Goal: Task Accomplishment & Management: Manage account settings

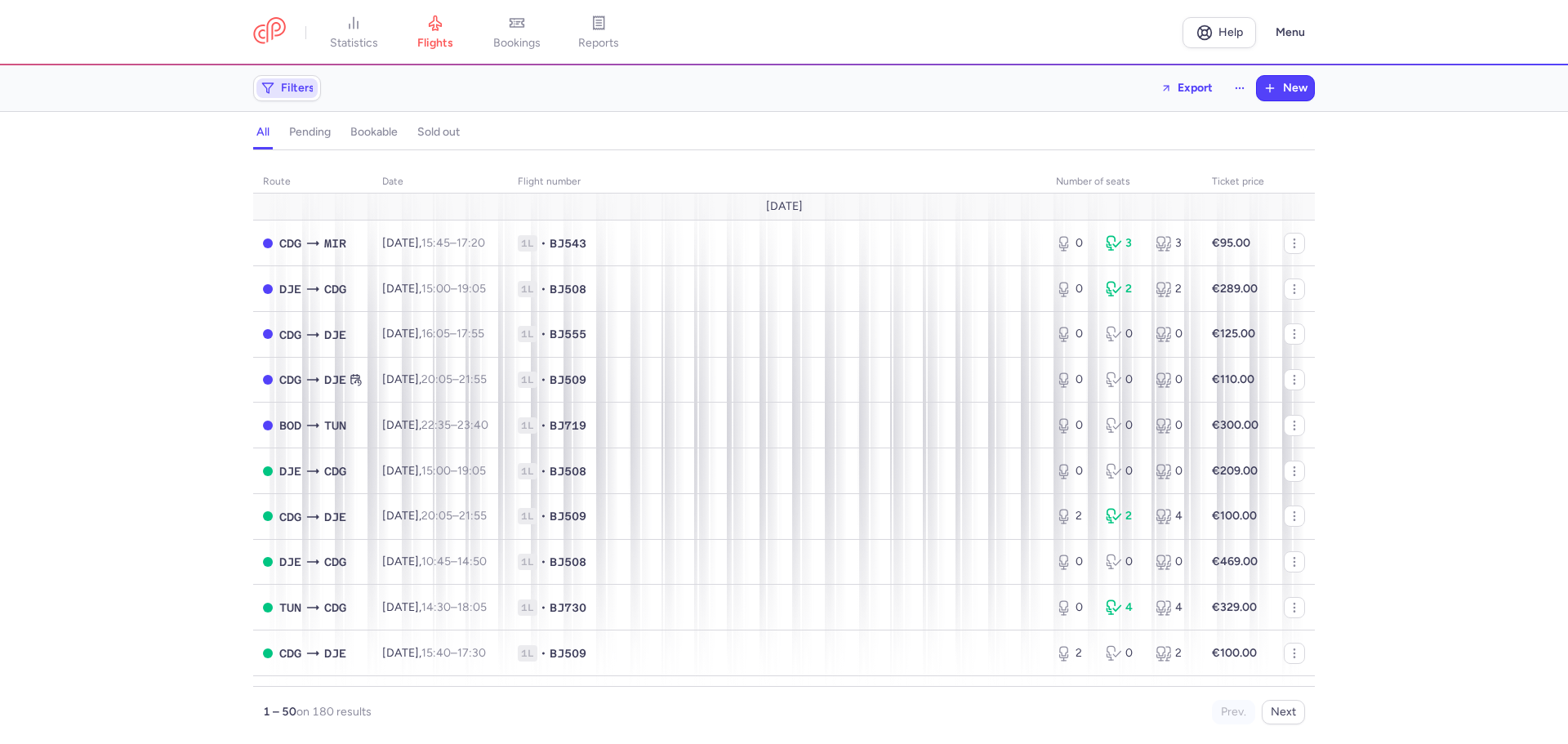
click at [299, 97] on span "Filters" at bounding box center [287, 88] width 62 height 19
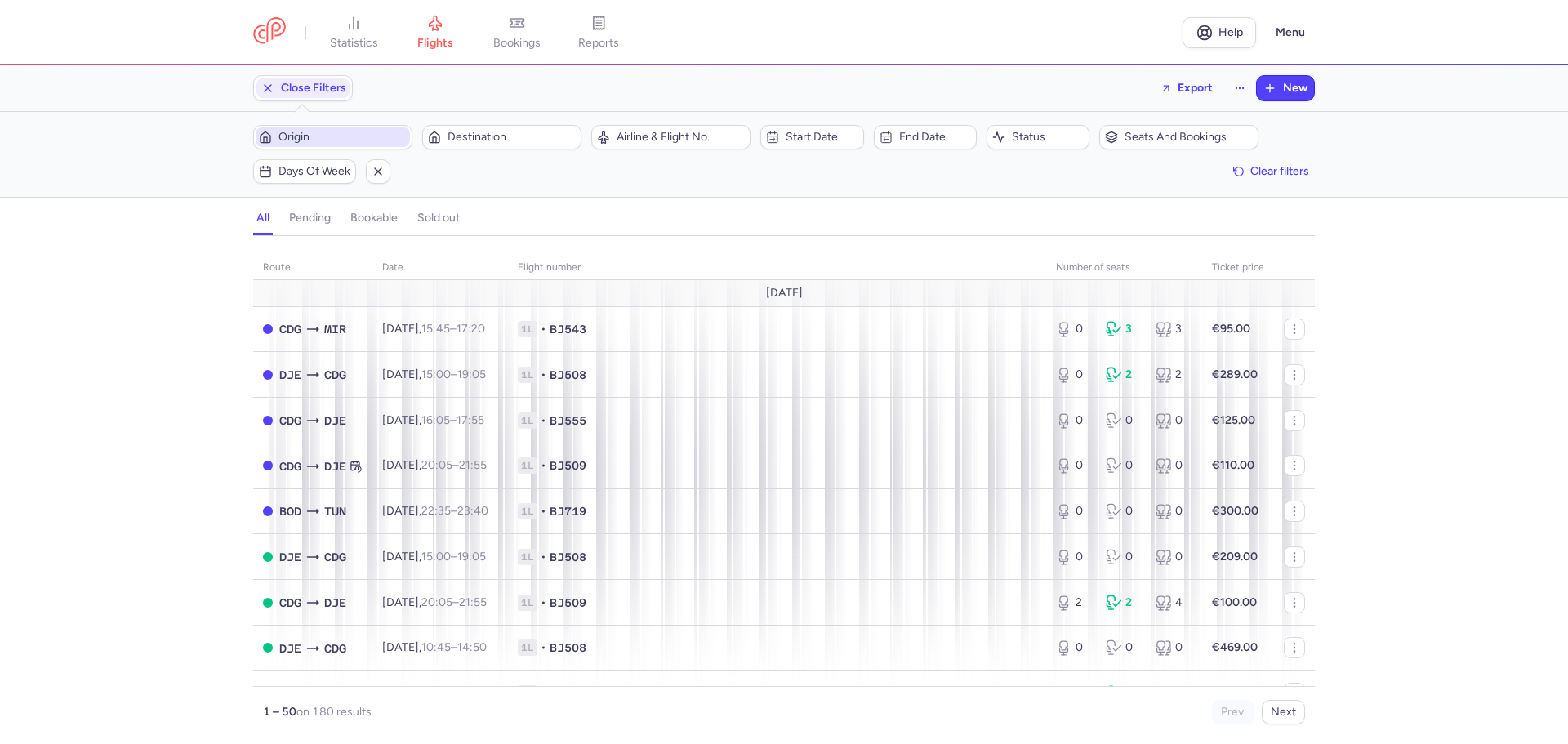
click at [333, 138] on span "Origin" at bounding box center [343, 137] width 128 height 13
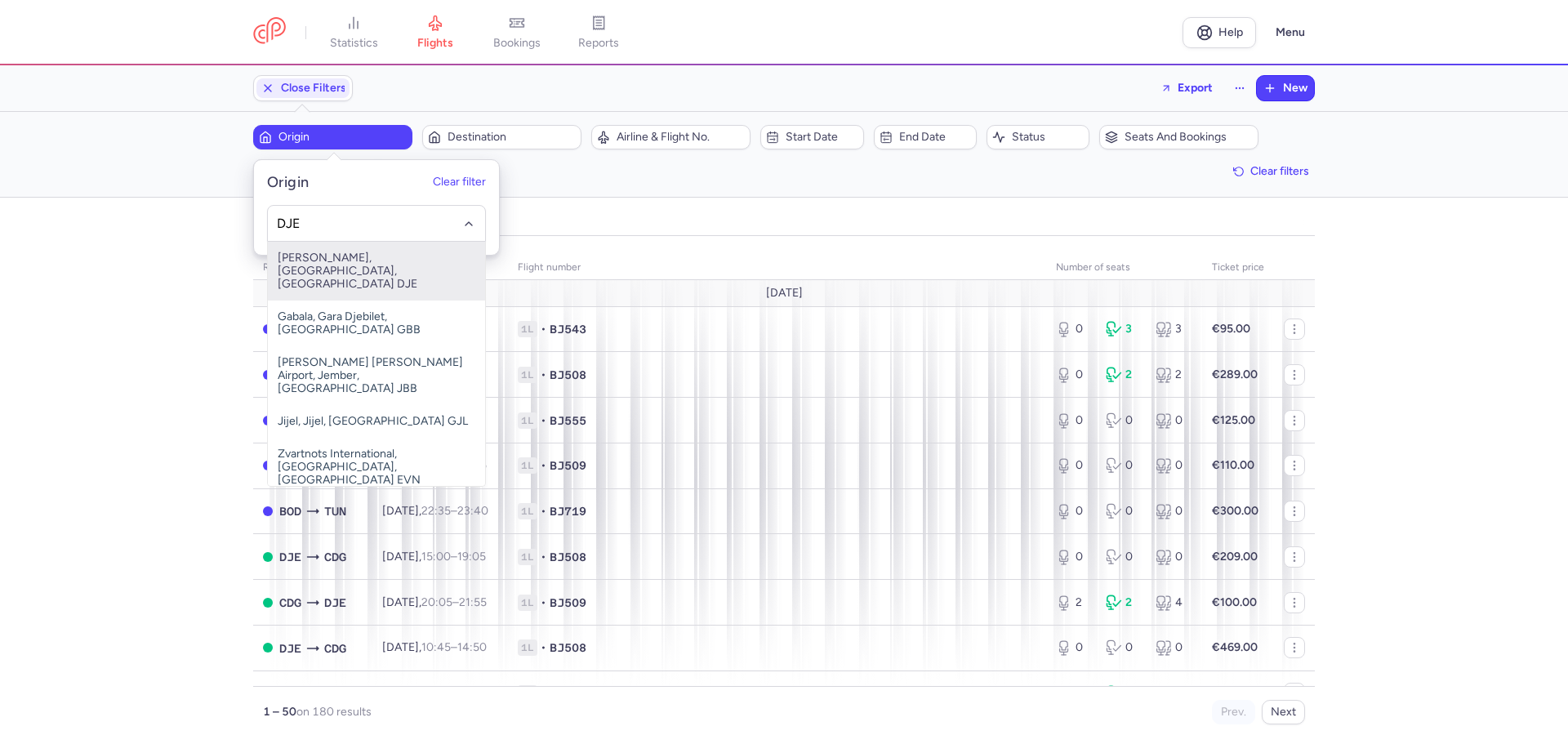
click at [366, 270] on span "[PERSON_NAME], [GEOGRAPHIC_DATA], [GEOGRAPHIC_DATA] DJE" at bounding box center [376, 271] width 217 height 59
type input "DJE"
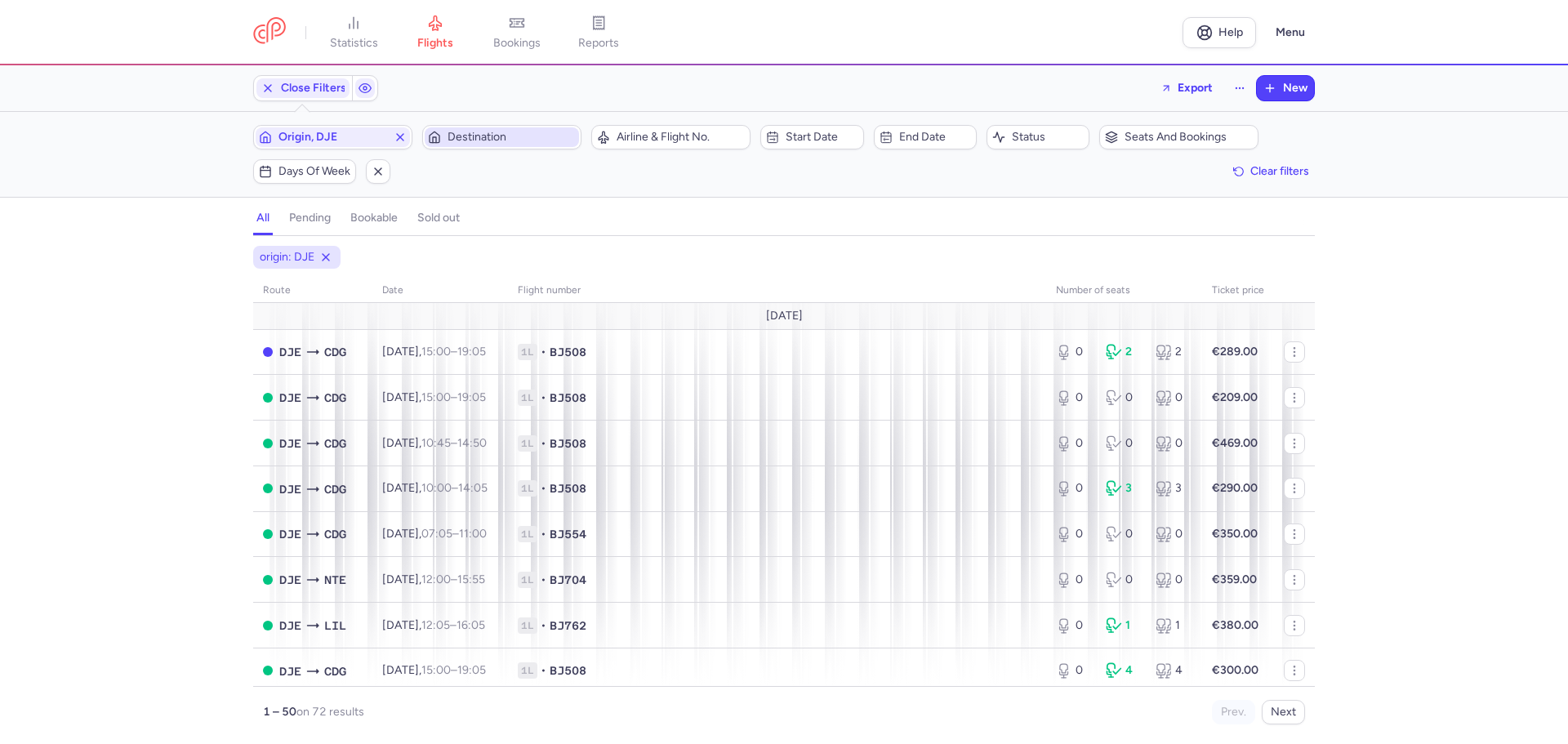
click at [486, 137] on span "Destination" at bounding box center [512, 137] width 128 height 13
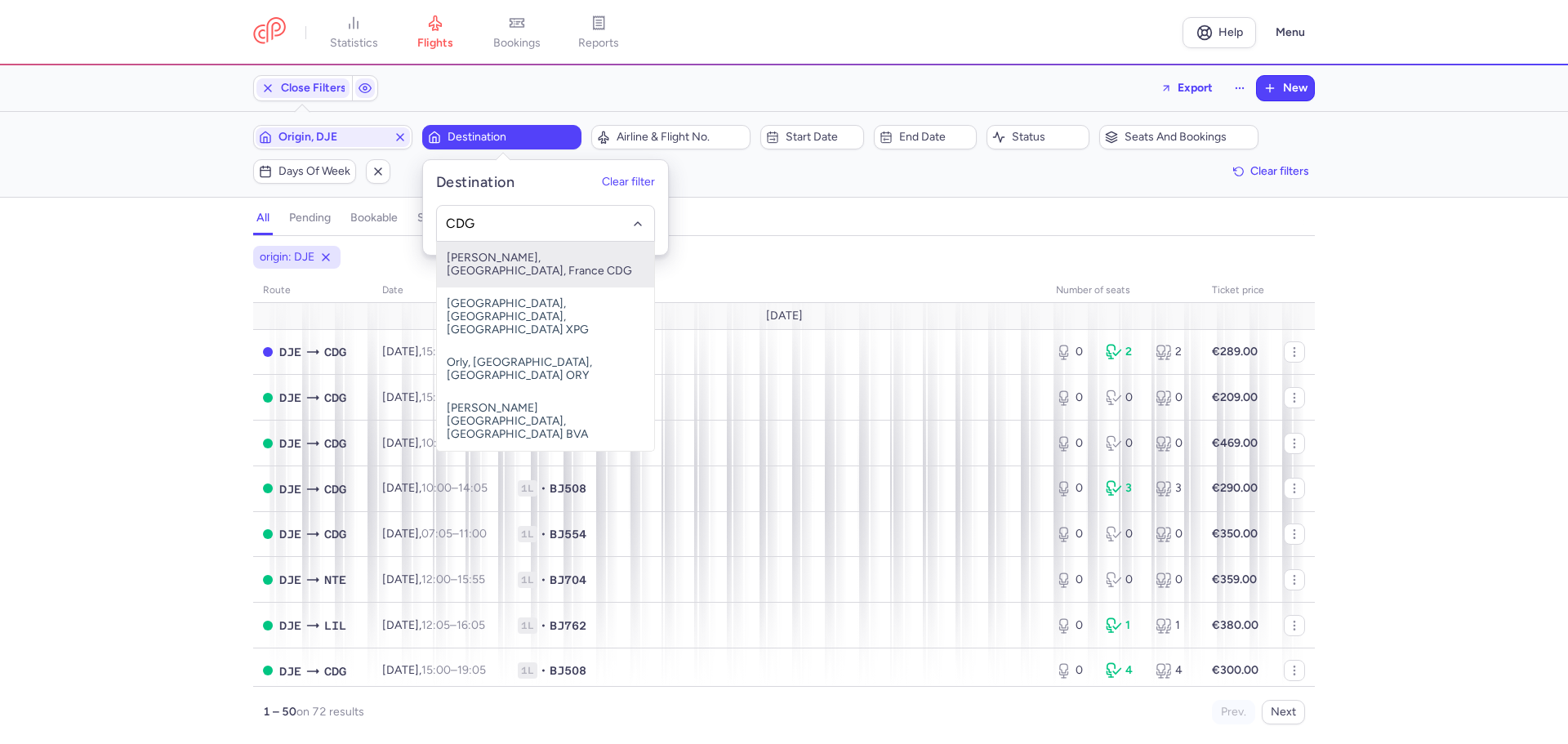
click at [489, 267] on span "[PERSON_NAME], [GEOGRAPHIC_DATA], France CDG" at bounding box center [545, 264] width 217 height 46
type input "CDG"
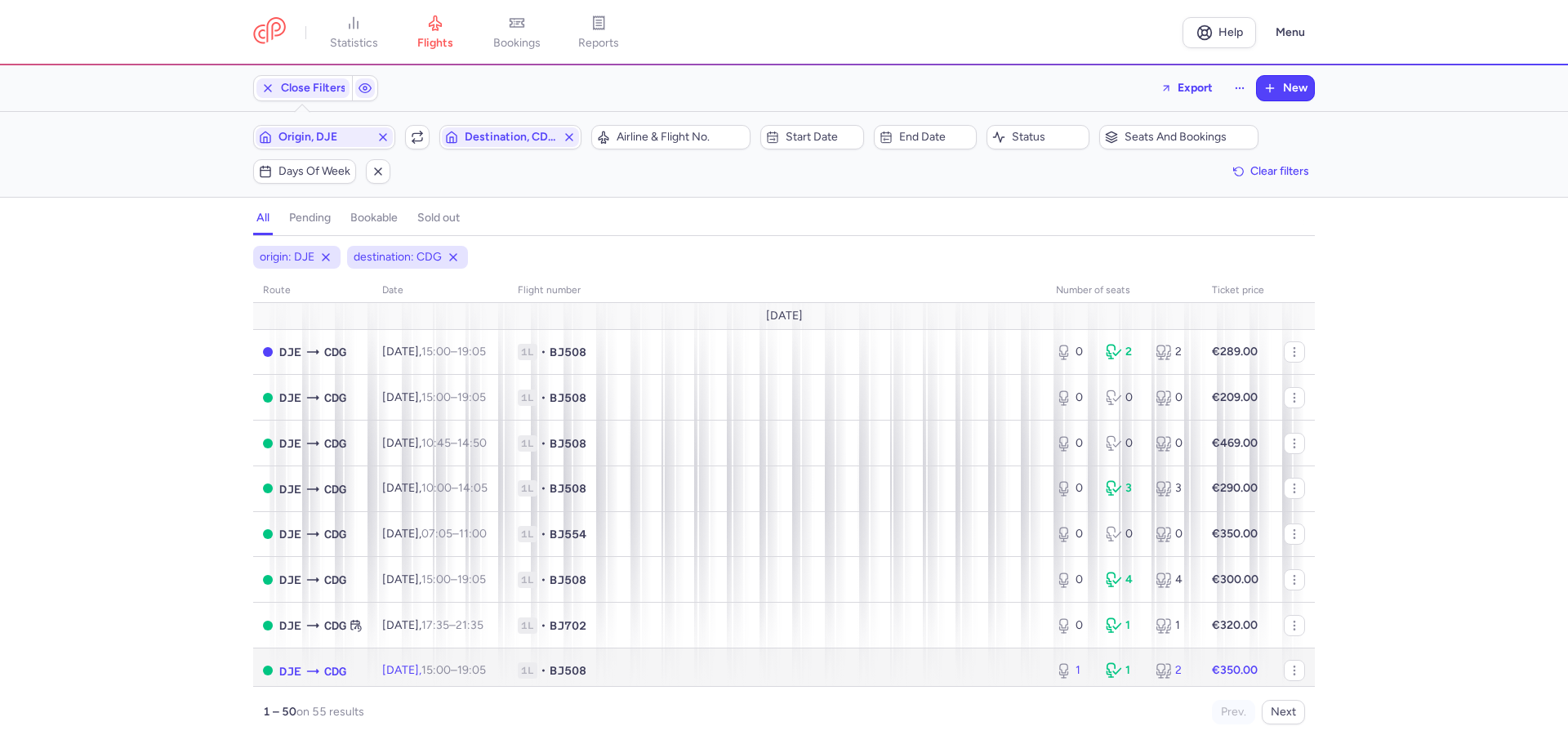
click at [1012, 667] on span "1L • BJ508" at bounding box center [777, 670] width 518 height 16
select select "hours"
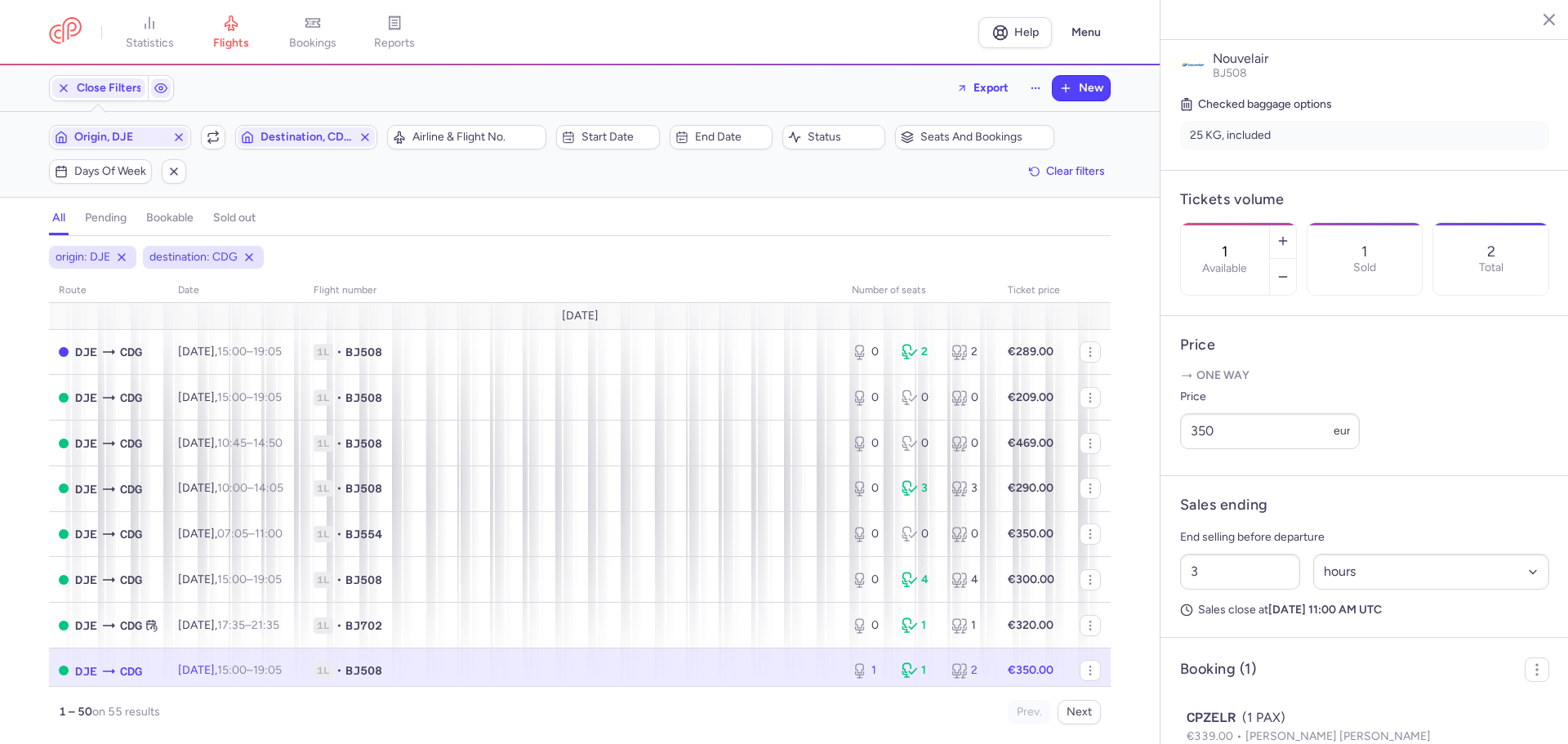
scroll to position [340, 0]
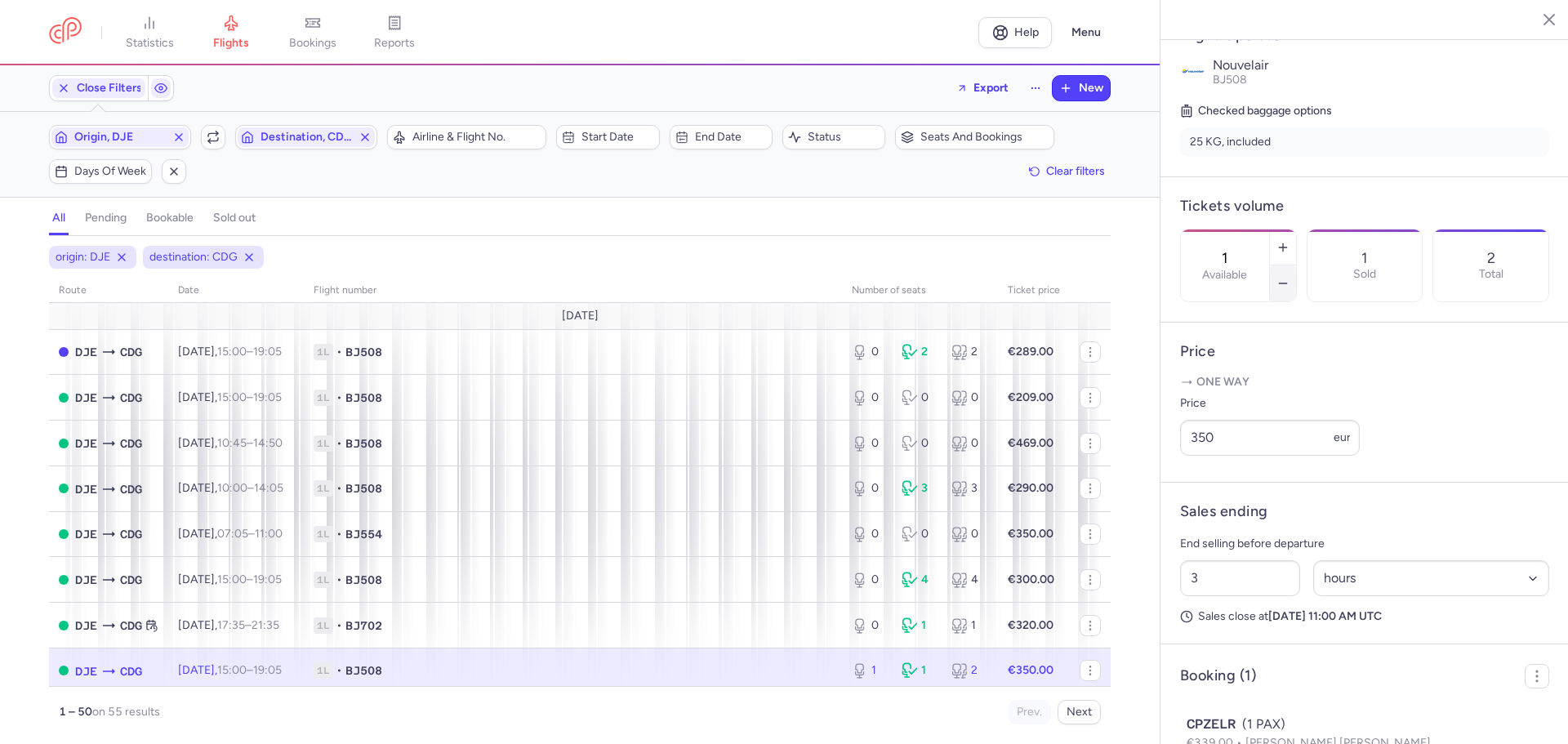
click at [1289, 277] on icon "button" at bounding box center [1283, 283] width 13 height 13
click at [1255, 710] on span "Save changes" at bounding box center [1234, 712] width 81 height 14
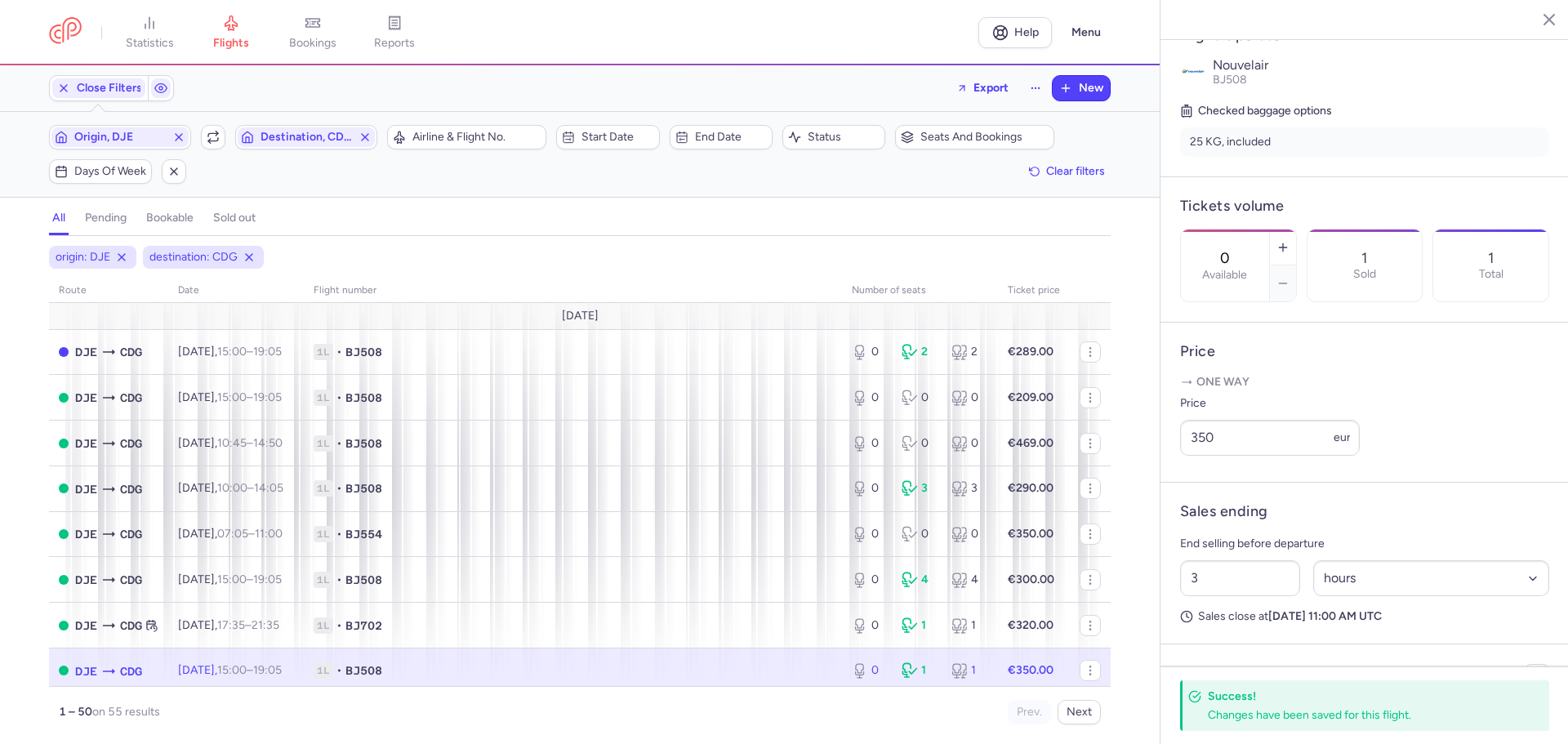
click at [16, 634] on div "origin: DJE destination: CDG route date Flight number number of seats Ticket pr…" at bounding box center [580, 495] width 1160 height 498
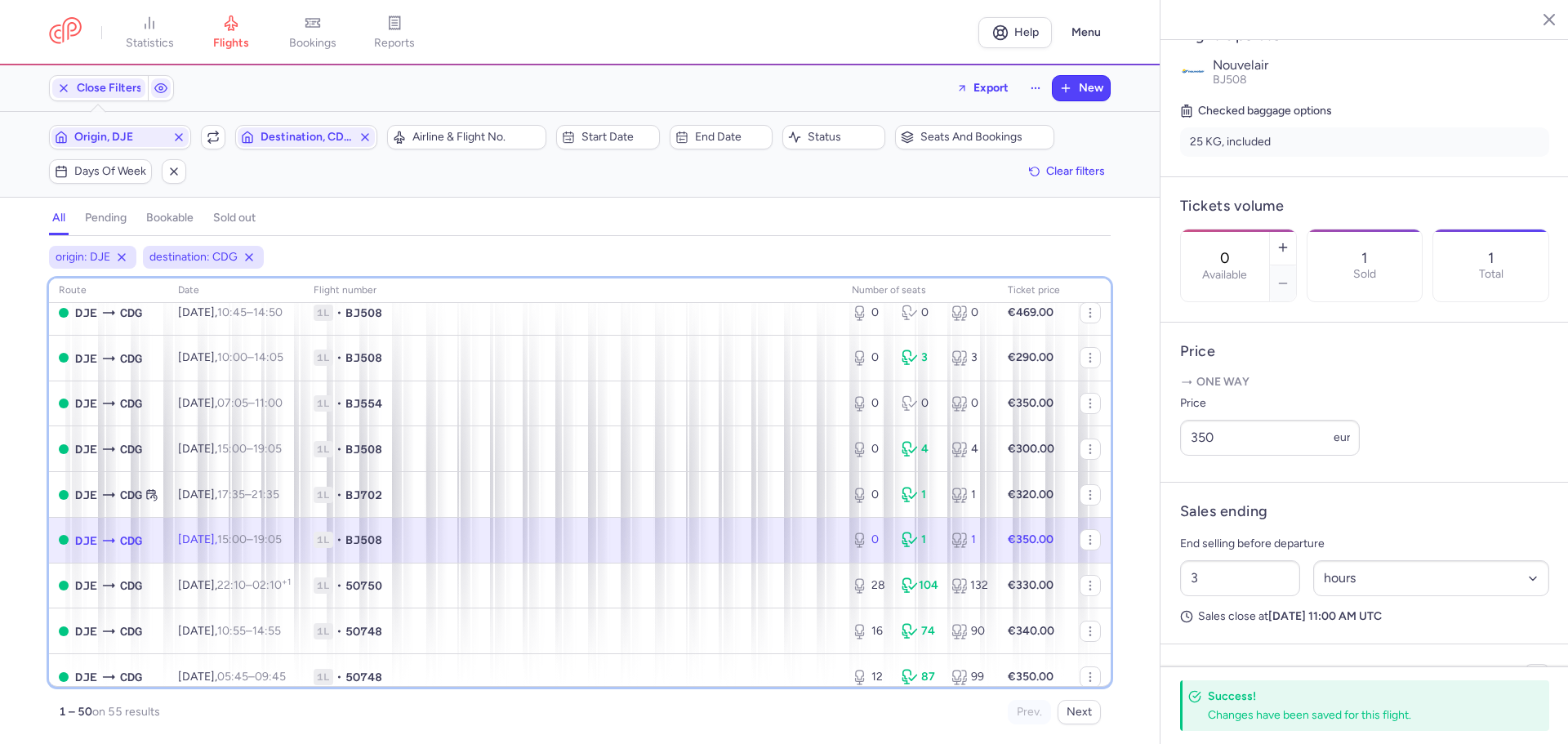
scroll to position [163, 0]
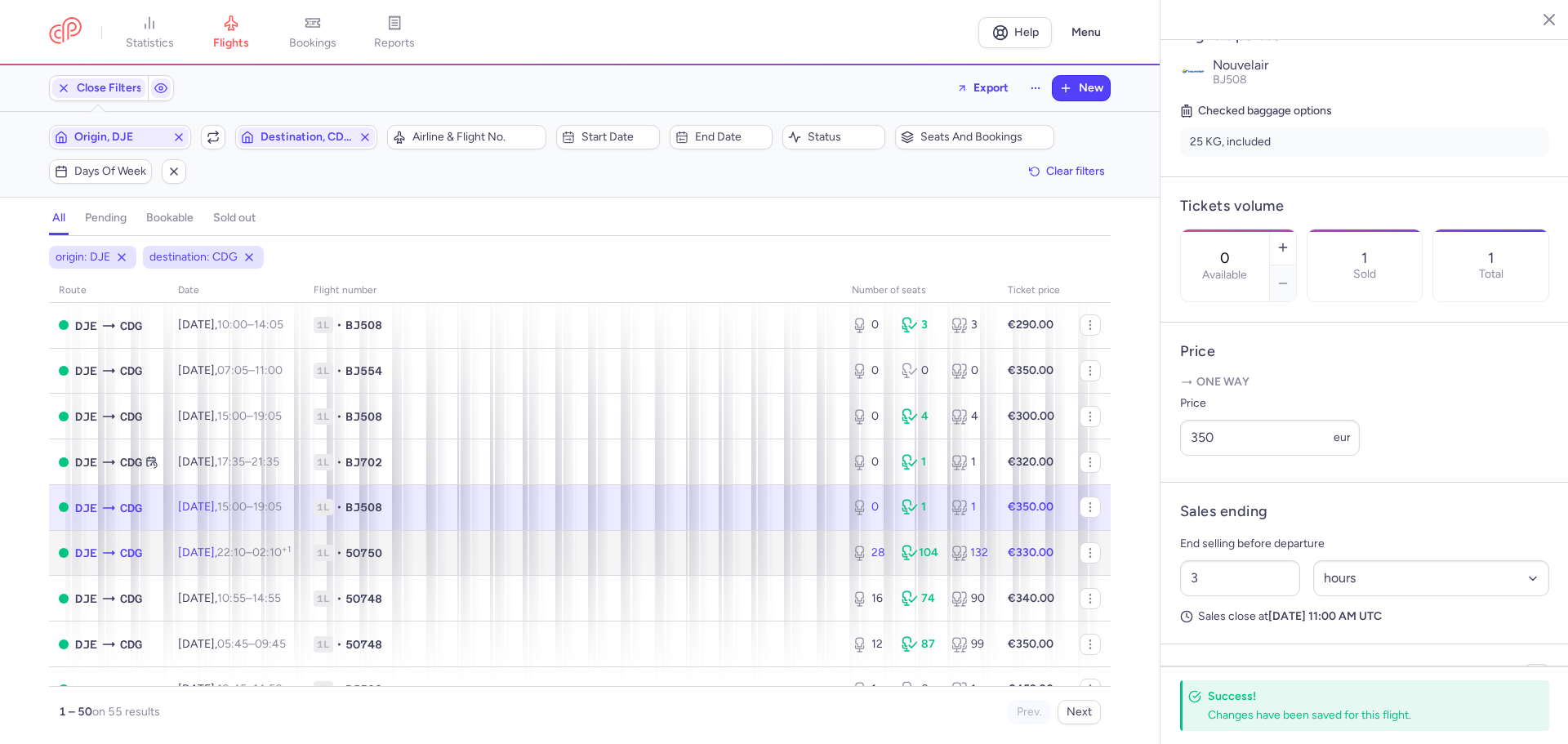
click at [1008, 551] on strong "€330.00" at bounding box center [1031, 552] width 46 height 14
click at [1017, 557] on strong "€330.00" at bounding box center [1031, 552] width 46 height 14
click at [871, 556] on div "28" at bounding box center [871, 552] width 37 height 16
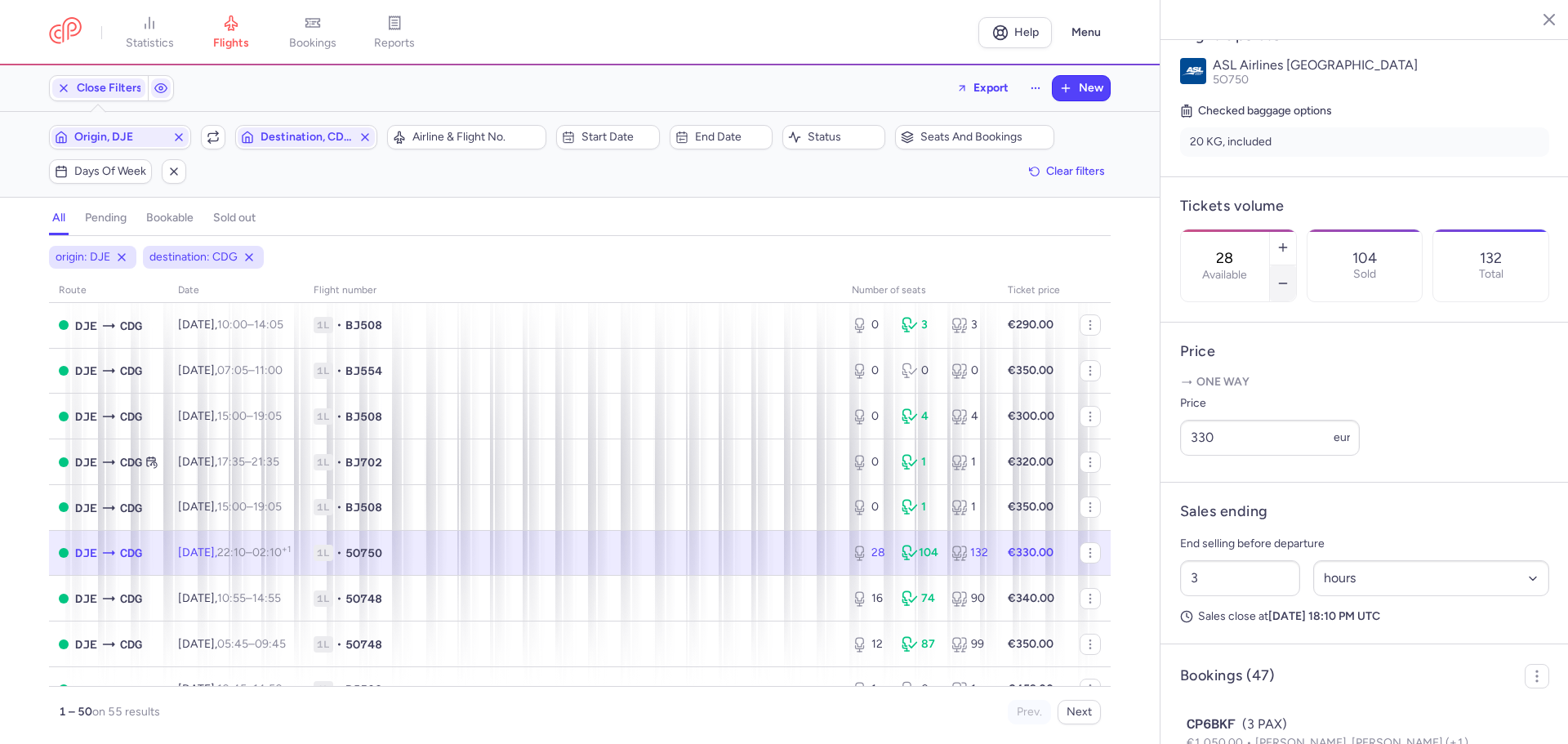
click at [1289, 277] on icon "button" at bounding box center [1283, 283] width 13 height 13
click at [1238, 712] on span "Save changes" at bounding box center [1234, 712] width 81 height 14
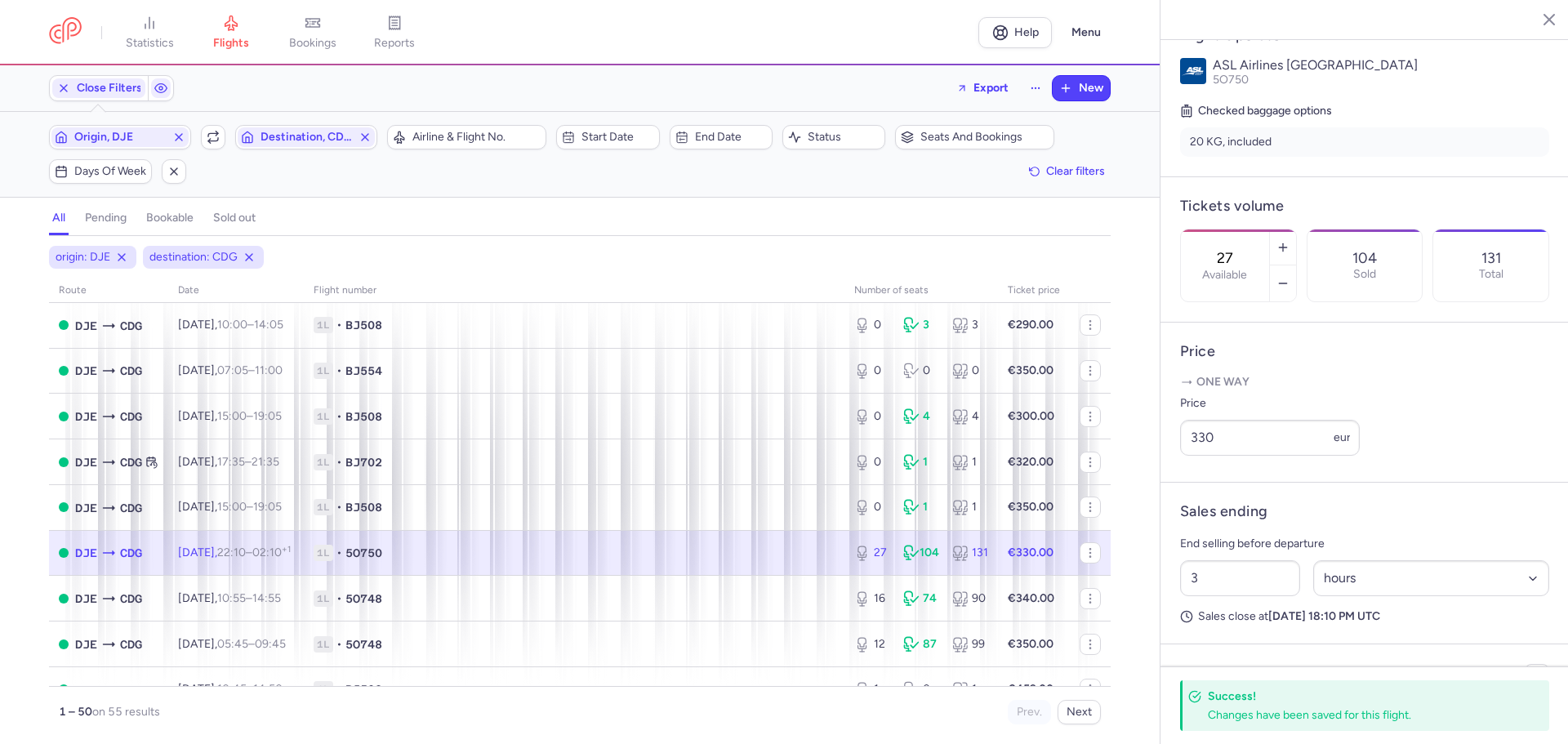
type input "26"
